Goal: Check status: Verify the current state of an ongoing process or item

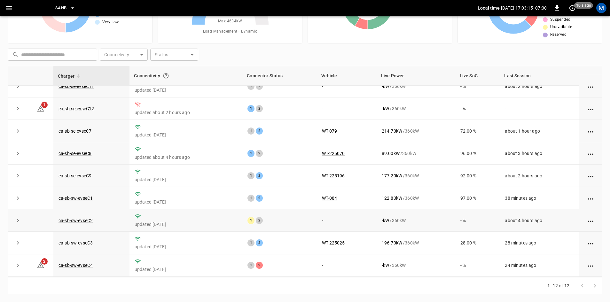
scroll to position [81, 0]
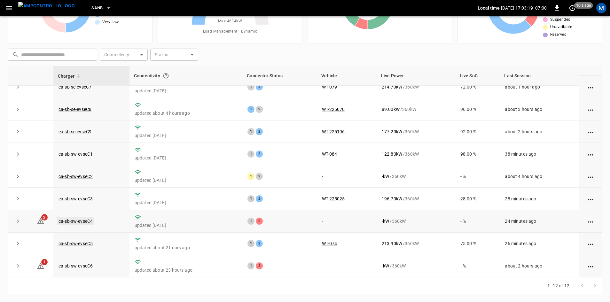
click at [82, 221] on link "ca-sb-sw-evseC4" at bounding box center [75, 221] width 37 height 8
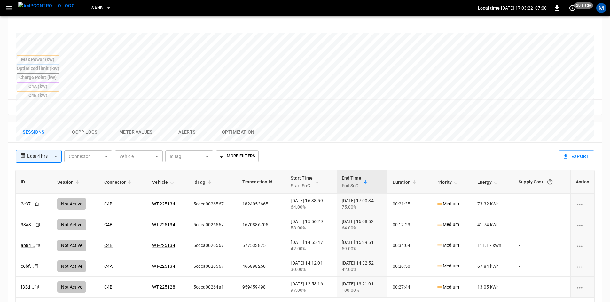
scroll to position [6, 0]
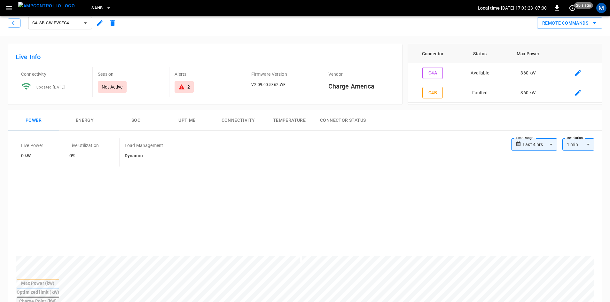
click at [18, 22] on button "button" at bounding box center [14, 23] width 13 height 9
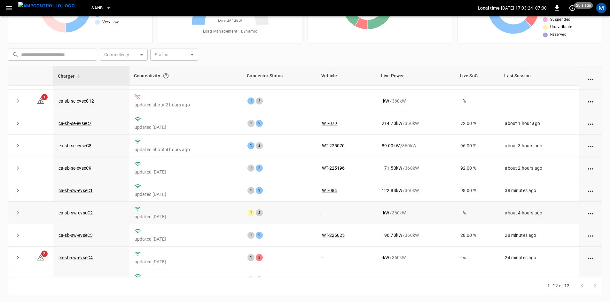
scroll to position [81, 0]
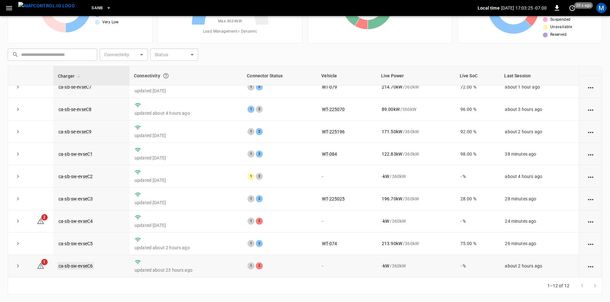
click at [86, 268] on link "ca-sb-sw-evseC6" at bounding box center [75, 266] width 37 height 8
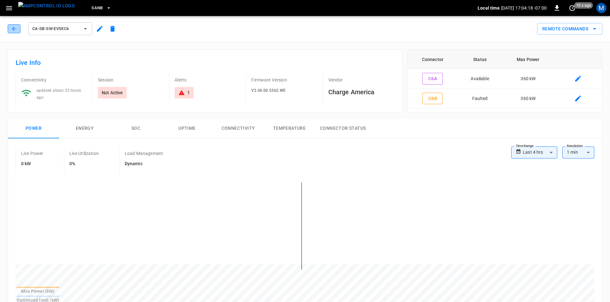
click at [18, 29] on button "button" at bounding box center [14, 28] width 13 height 9
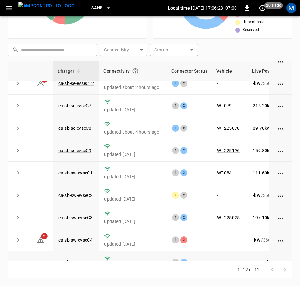
scroll to position [96, 0]
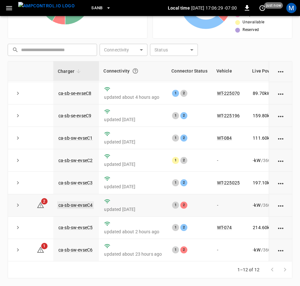
click at [71, 205] on td "ca-sb-sw-evseC4" at bounding box center [76, 205] width 46 height 22
click at [73, 202] on link "ca-sb-sw-evseC4" at bounding box center [75, 205] width 37 height 8
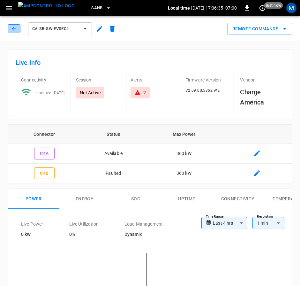
click at [19, 28] on button "button" at bounding box center [14, 28] width 13 height 9
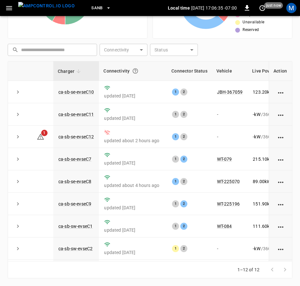
scroll to position [96, 0]
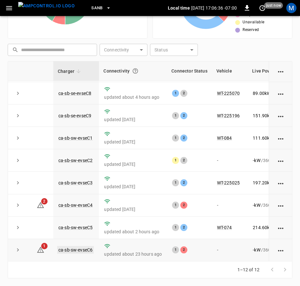
click at [88, 248] on link "ca-sb-sw-evseC6" at bounding box center [75, 250] width 37 height 8
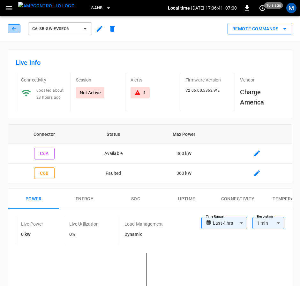
click at [15, 26] on icon "button" at bounding box center [14, 29] width 6 height 6
